Goal: Information Seeking & Learning: Learn about a topic

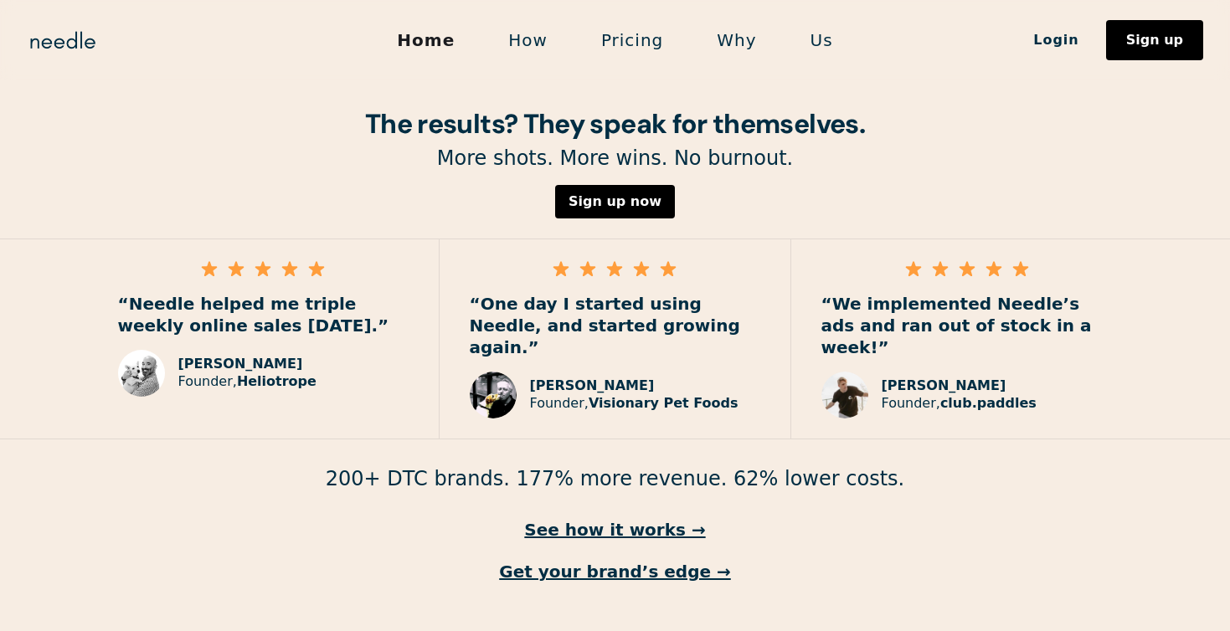
scroll to position [2439, 0]
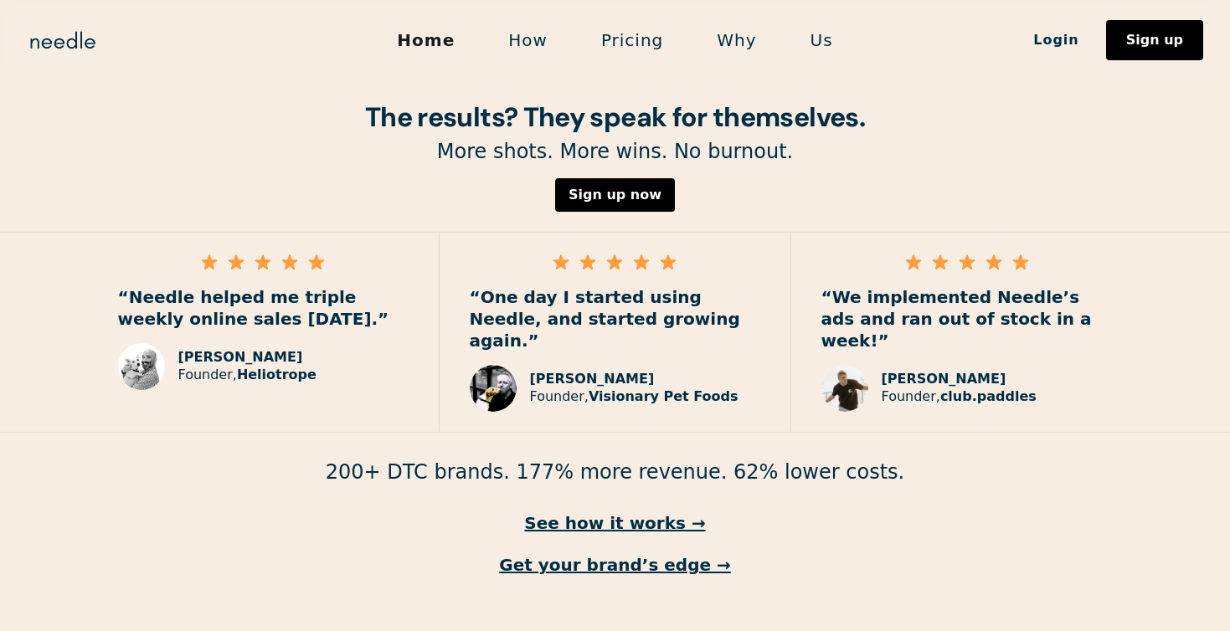
click at [536, 41] on link "How" at bounding box center [528, 40] width 93 height 35
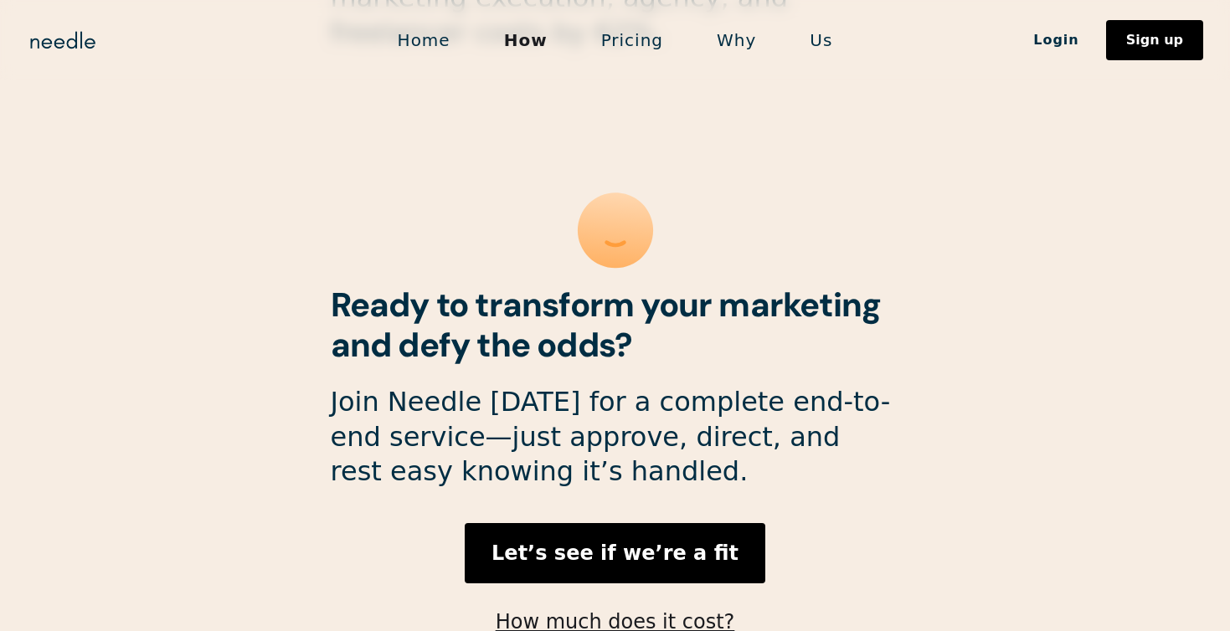
scroll to position [4576, 0]
